Goal: Task Accomplishment & Management: Manage account settings

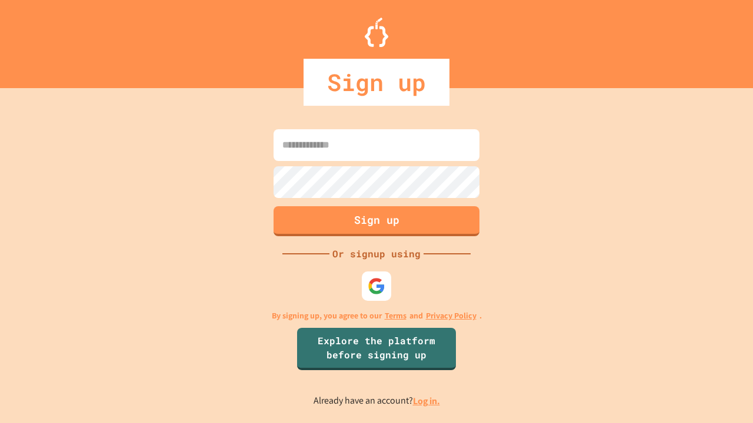
click at [427, 401] on link "Log in." at bounding box center [426, 401] width 27 height 12
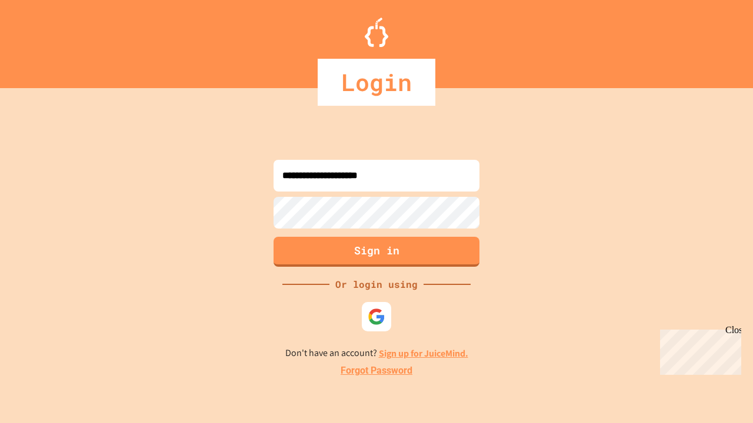
type input "**********"
